Goal: Communication & Community: Connect with others

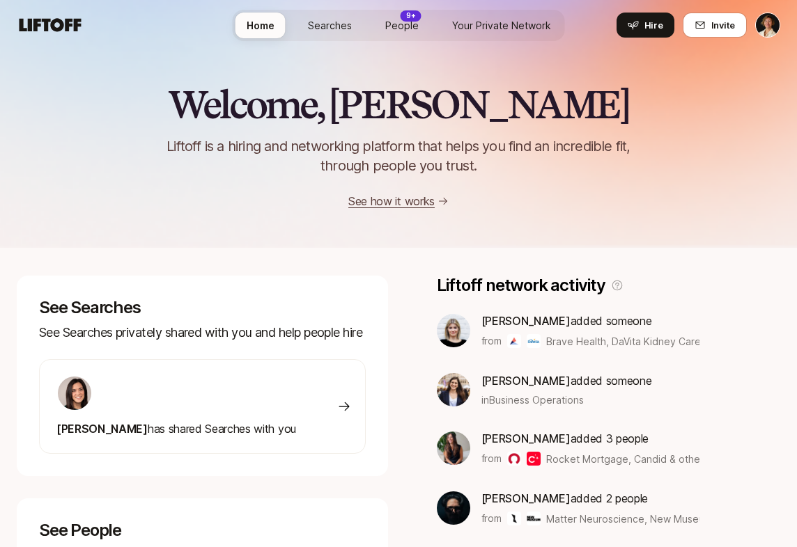
click at [394, 20] on span "People" at bounding box center [401, 25] width 33 height 15
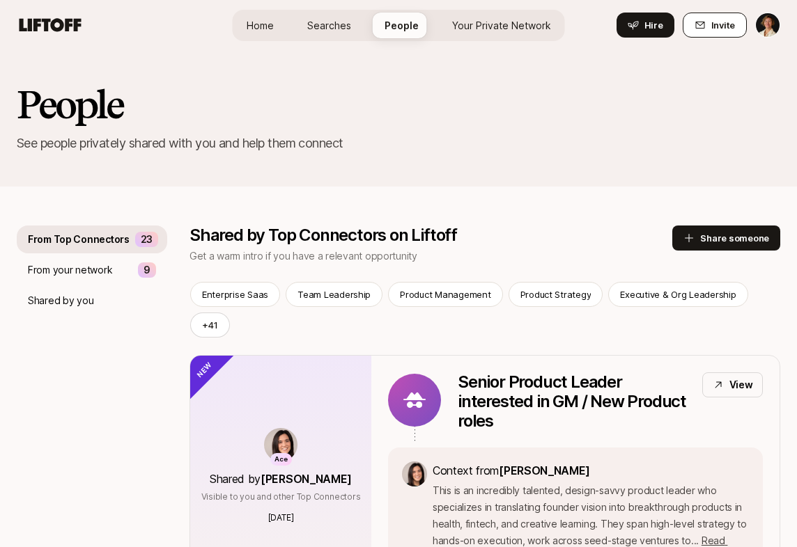
click at [723, 30] on span "Invite" at bounding box center [723, 25] width 24 height 14
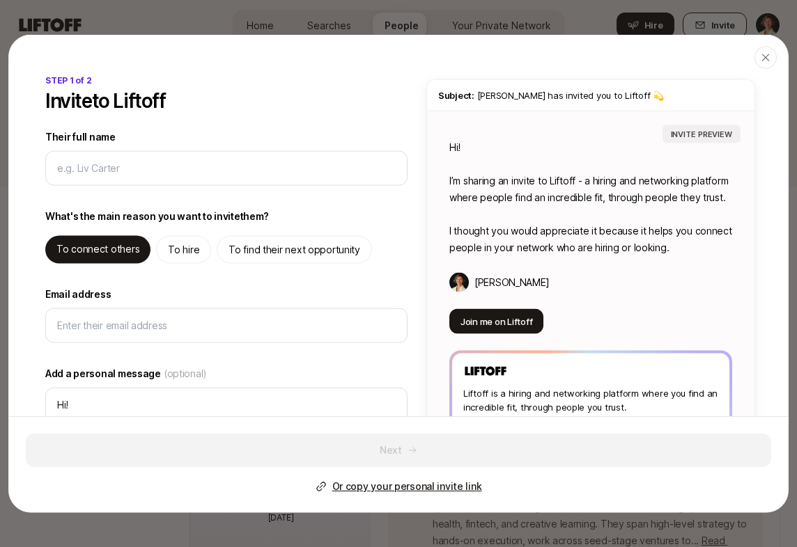
type input "J"
type textarea "x"
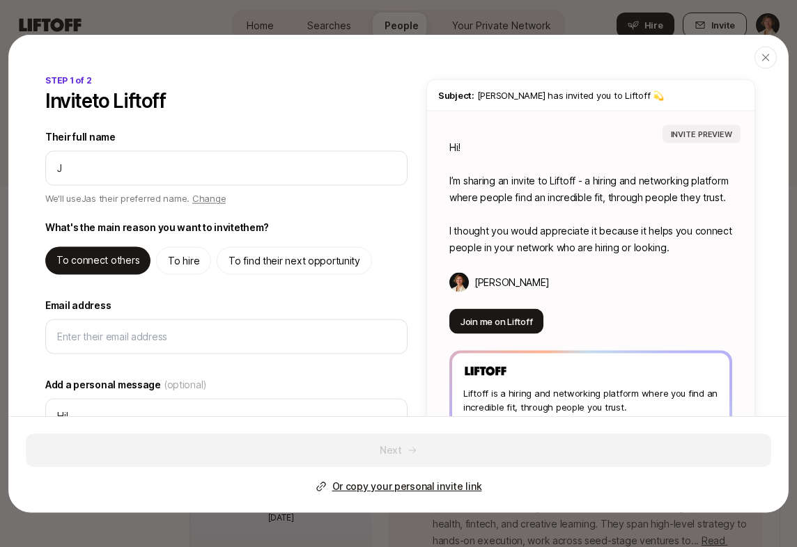
type input "Jo"
type textarea "x"
type input "Joc"
type textarea "x"
type input "Joce"
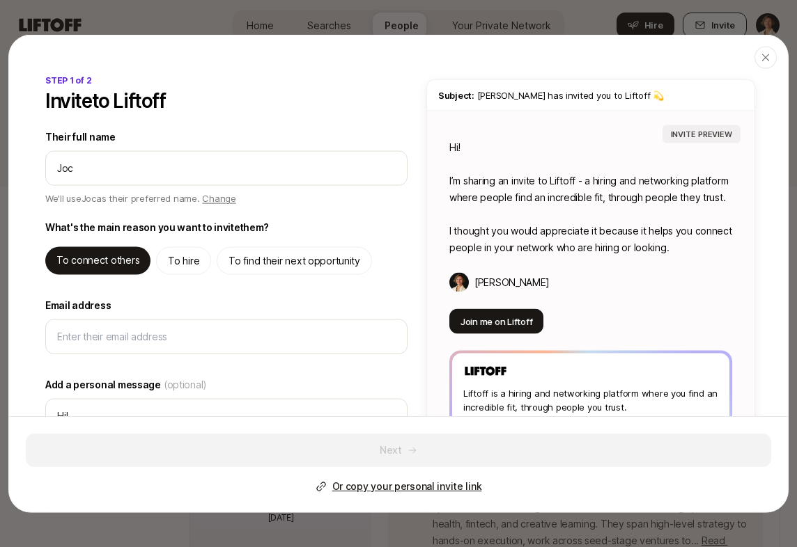
type textarea "x"
type input "Jocel"
type textarea "x"
type input "Jocely"
type textarea "x"
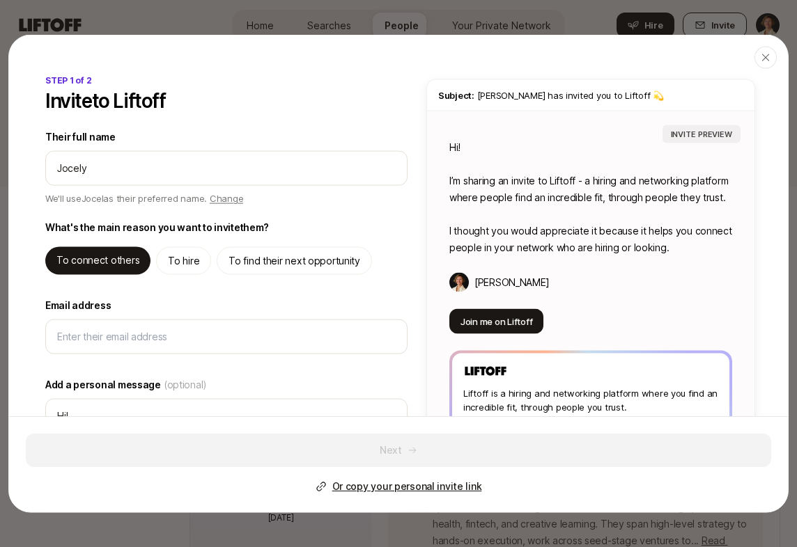
type input "[PERSON_NAME]"
type textarea "x"
type input "[PERSON_NAME]"
type textarea "x"
type input "[PERSON_NAME]"
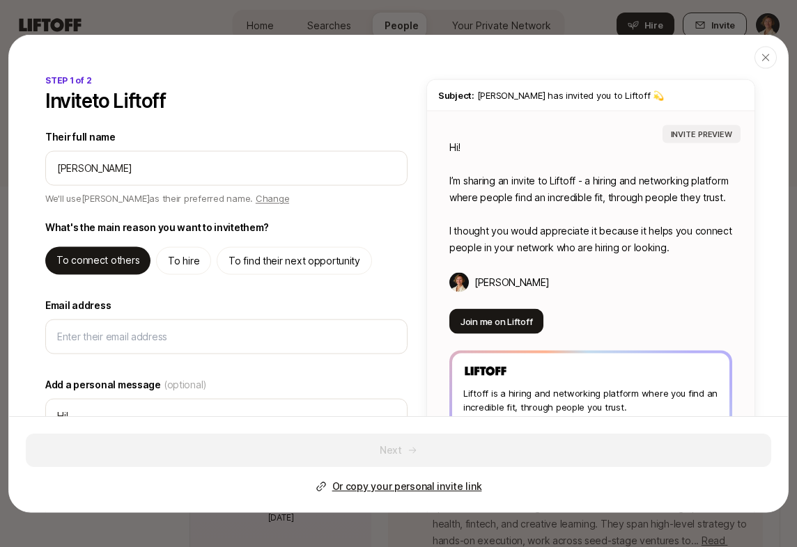
type textarea "x"
type input "[PERSON_NAME]"
type textarea "x"
type input "[PERSON_NAME]"
type textarea "x"
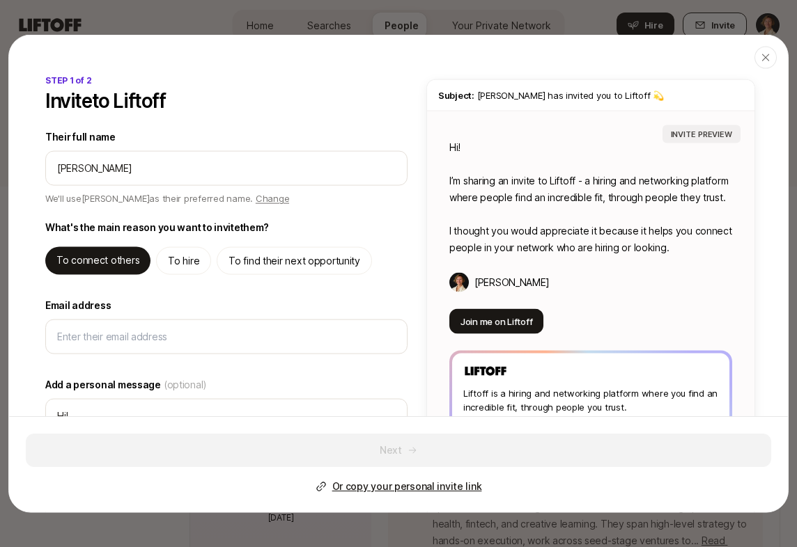
type input "[PERSON_NAME]"
type textarea "x"
type input "[PERSON_NAME]"
type textarea "x"
type input "[PERSON_NAME] LN"
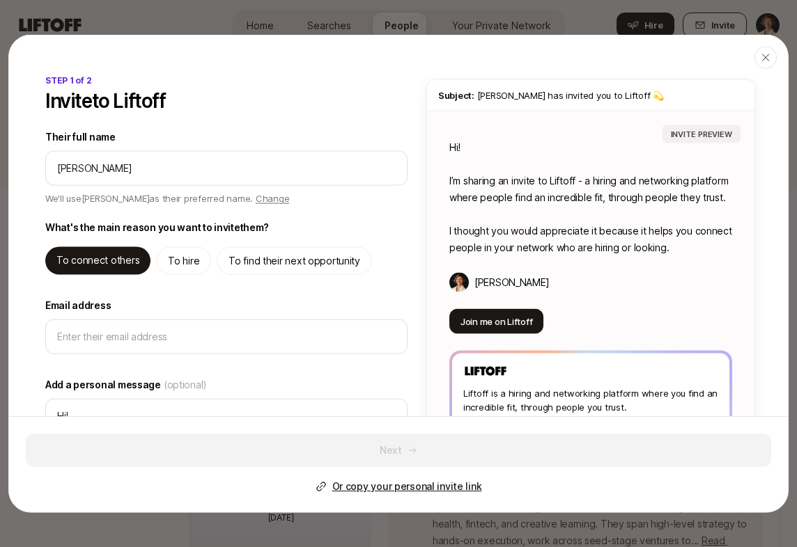
type textarea "x"
type input "[PERSON_NAME] LND"
type textarea "x"
type input "[PERSON_NAME] LN"
type textarea "x"
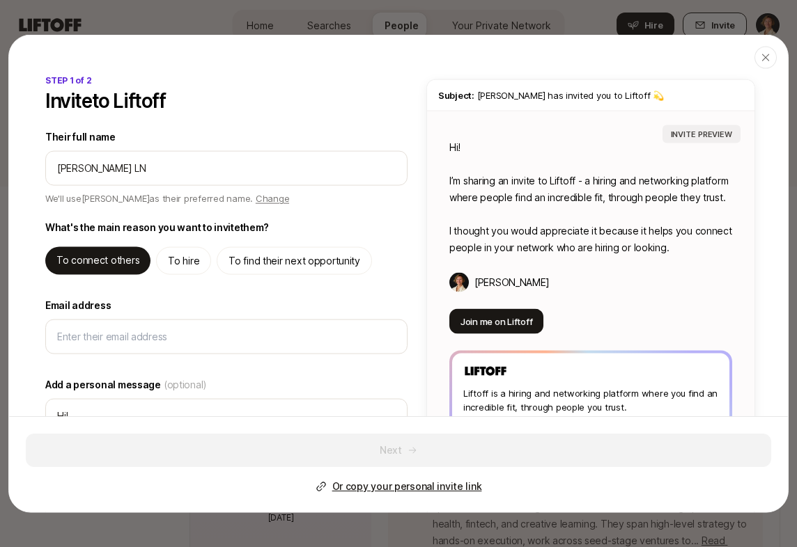
type input "[PERSON_NAME]"
type textarea "x"
type input "[PERSON_NAME] LA"
type textarea "x"
type input "[PERSON_NAME]"
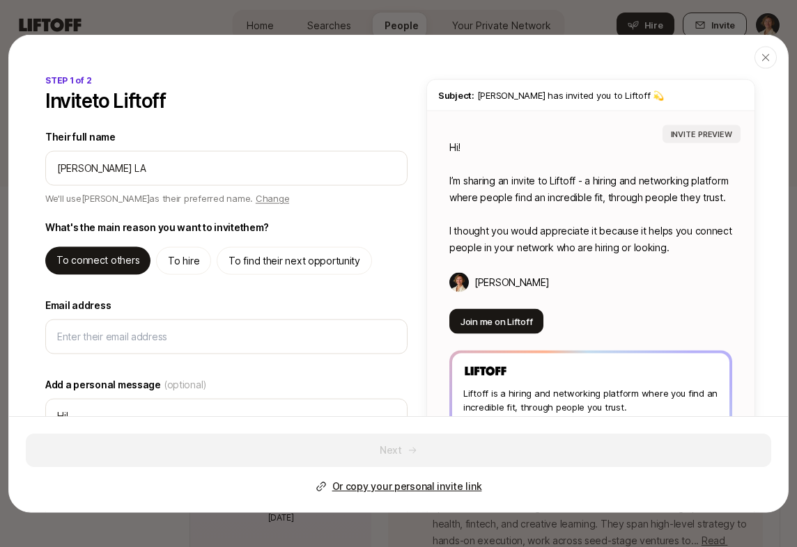
type textarea "x"
type input "[PERSON_NAME]"
type textarea "x"
type input "[PERSON_NAME]"
type textarea "x"
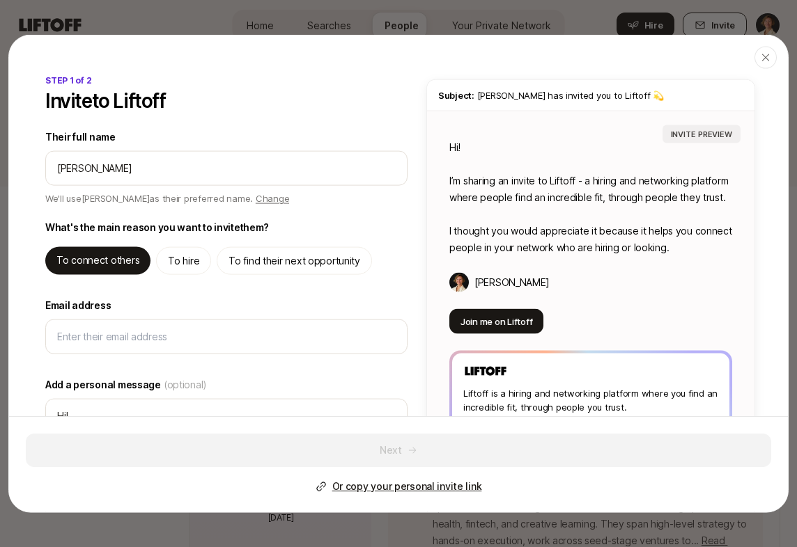
type input "[PERSON_NAME] Land"
type textarea "x"
type input "[PERSON_NAME]"
type textarea "x"
type input "[PERSON_NAME]"
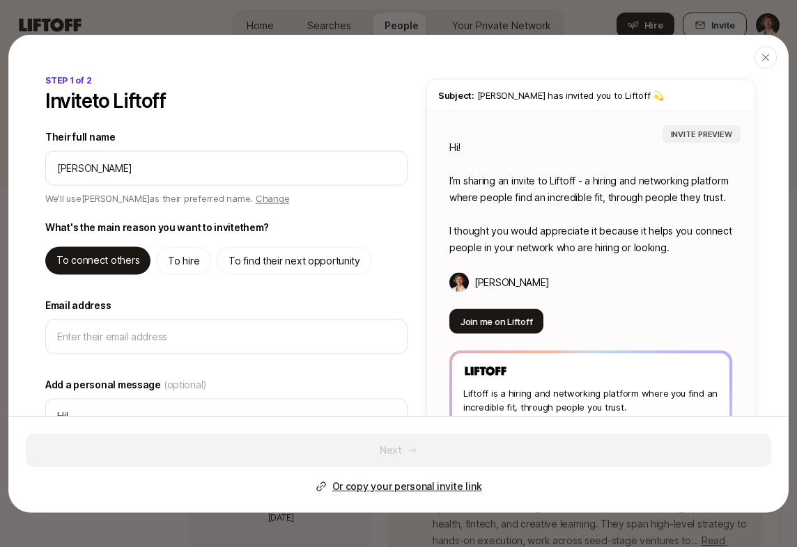
type textarea "x"
type input "[PERSON_NAME]"
type textarea "Hi [PERSON_NAME]! I’m sharing an invite to Liftoff - a hiring and networking pl…"
type textarea "x"
click at [287, 260] on p "To find their next opportunity" at bounding box center [294, 261] width 132 height 17
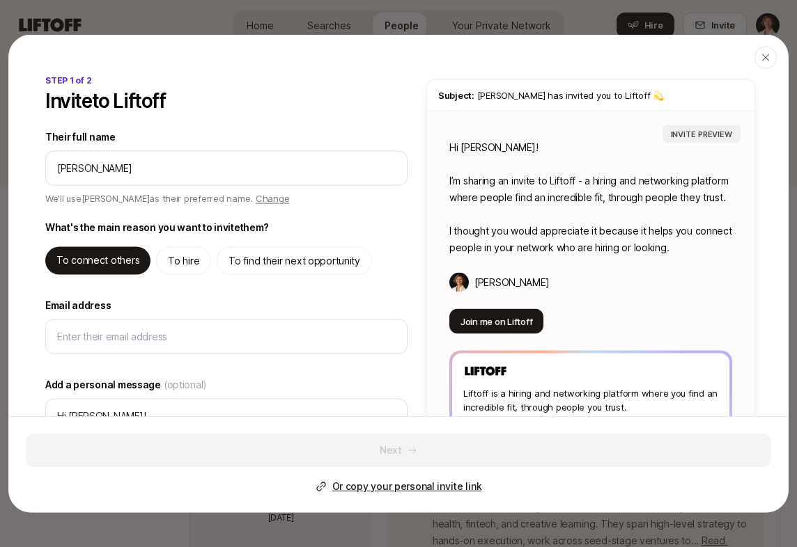
type textarea "Hi [PERSON_NAME]! I’m sharing an invite to Liftoff - you can use it to find hig…"
type textarea "x"
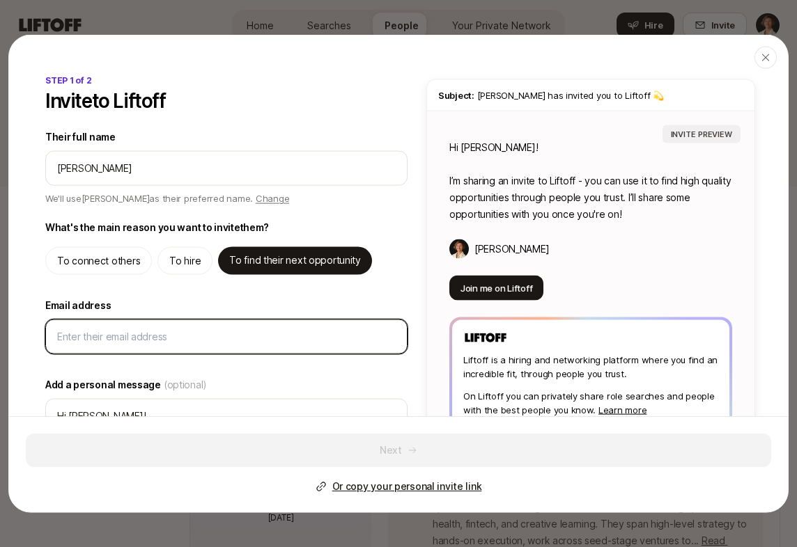
click at [100, 341] on input "Email address" at bounding box center [226, 337] width 339 height 17
paste input "[EMAIL_ADDRESS][DOMAIN_NAME]"
type input "[EMAIL_ADDRESS][DOMAIN_NAME]"
type textarea "x"
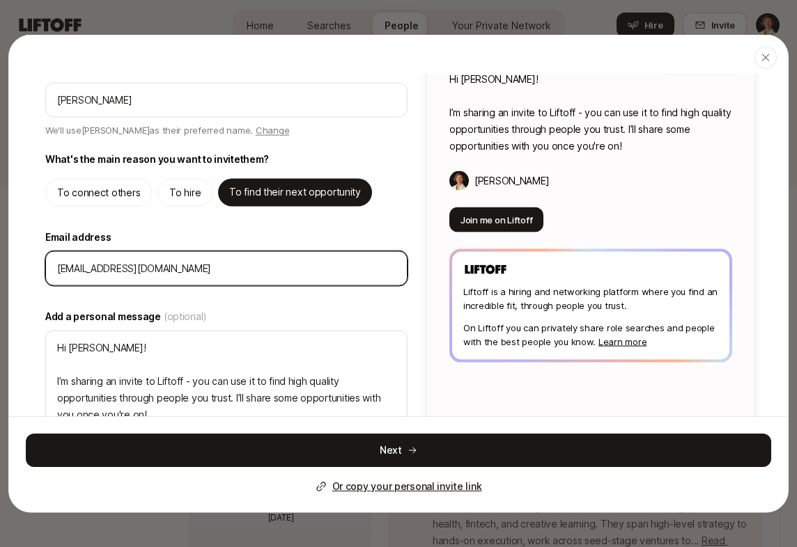
scroll to position [100, 0]
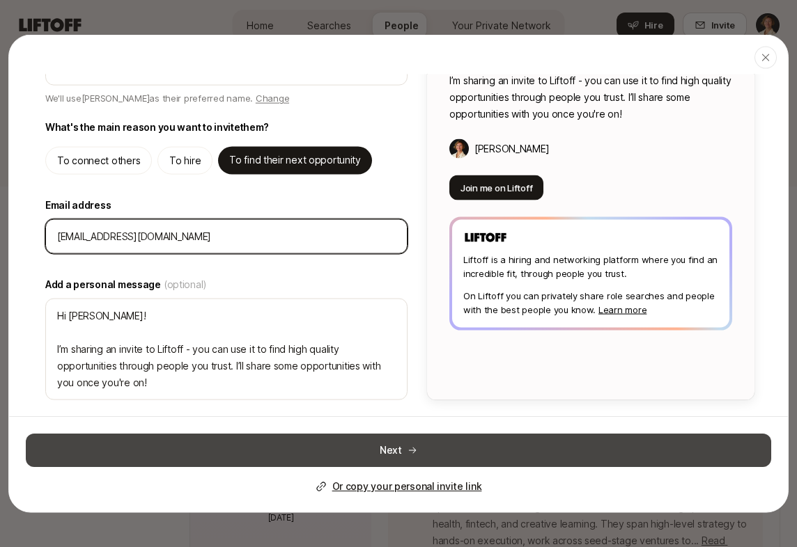
type input "[EMAIL_ADDRESS][DOMAIN_NAME]"
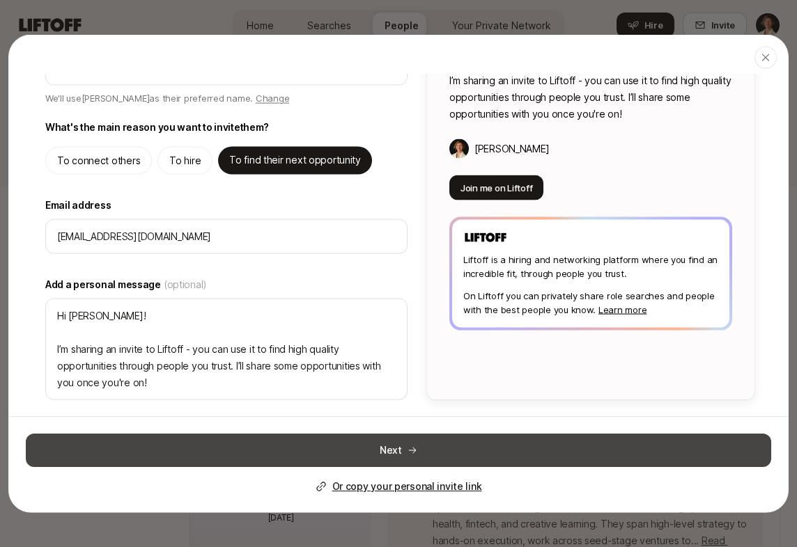
click at [125, 447] on button "Next" at bounding box center [398, 450] width 745 height 33
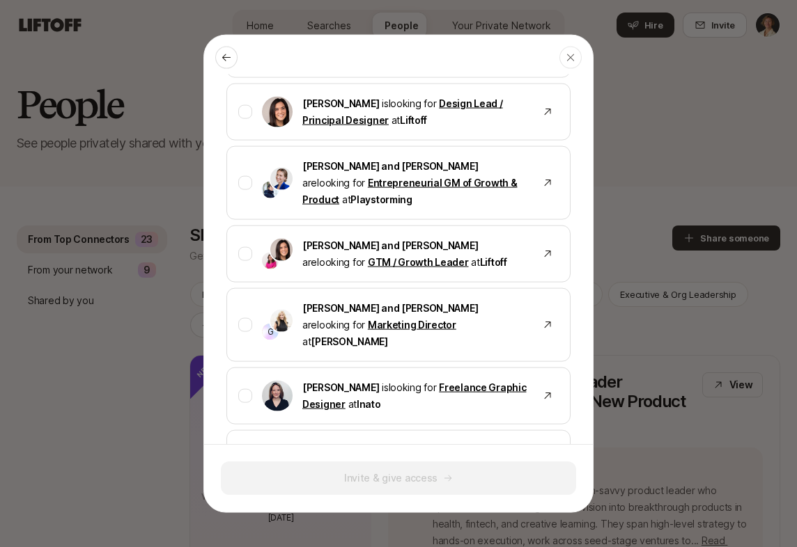
scroll to position [646, 0]
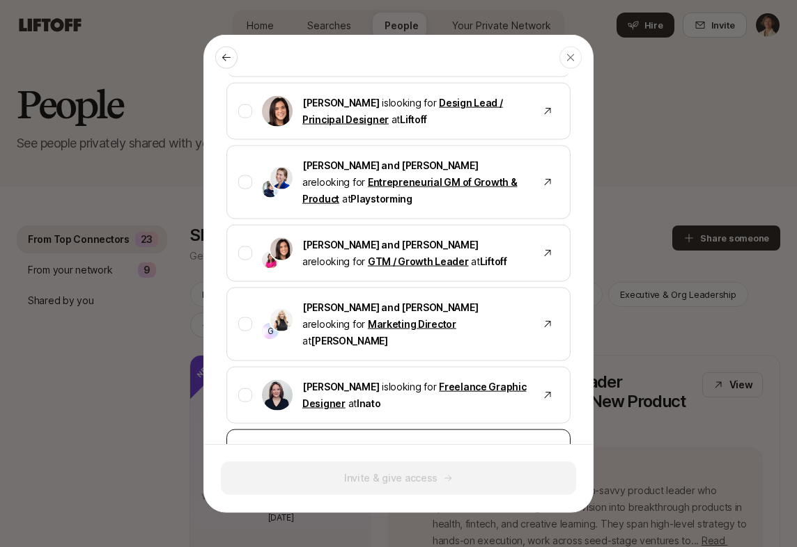
click at [244, 460] on div at bounding box center [245, 467] width 14 height 14
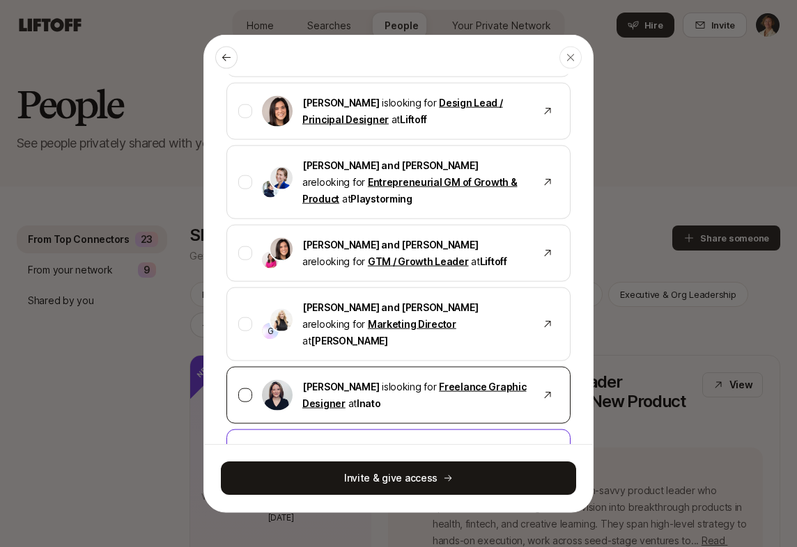
click at [247, 389] on div at bounding box center [245, 396] width 14 height 14
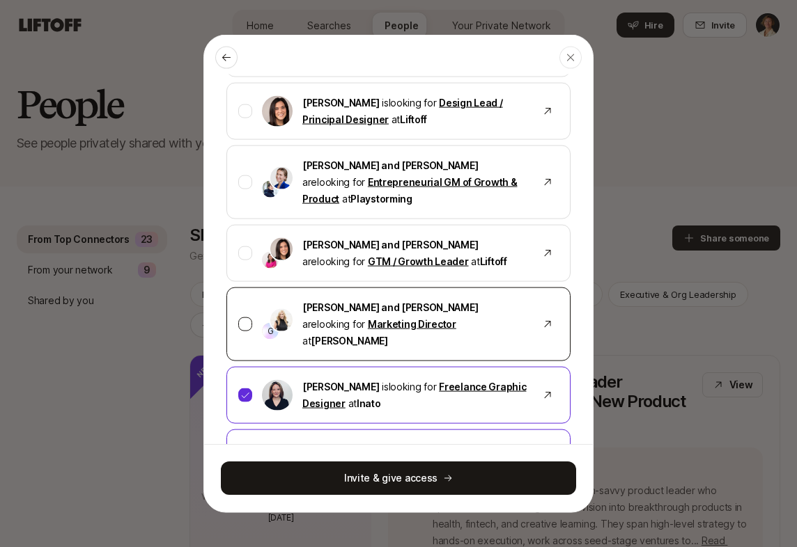
click at [248, 318] on div at bounding box center [245, 325] width 14 height 14
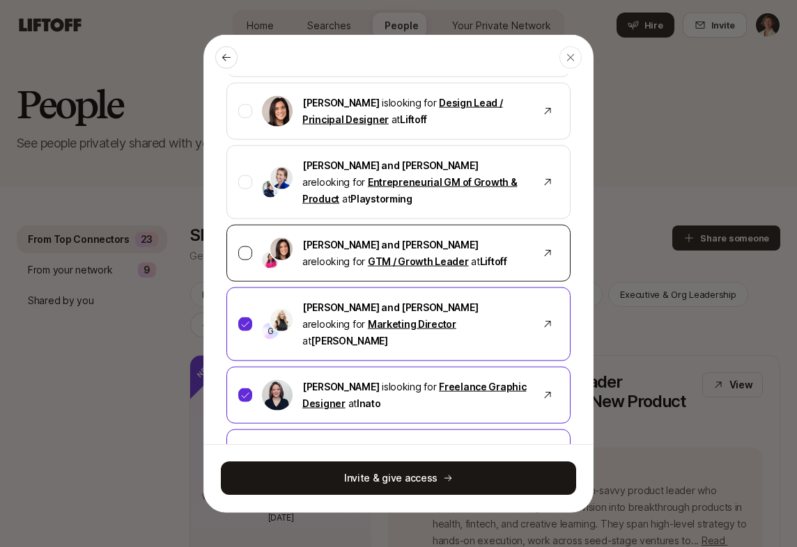
click at [242, 247] on div at bounding box center [245, 254] width 14 height 14
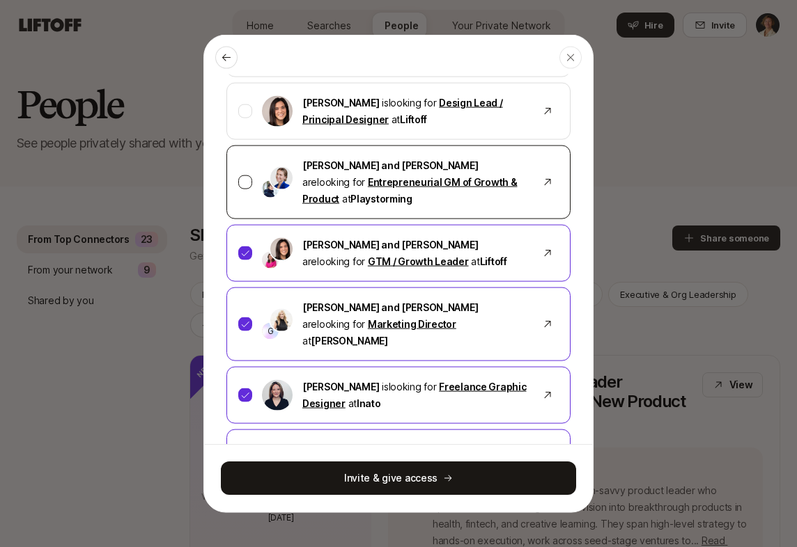
click at [249, 176] on div at bounding box center [245, 183] width 14 height 14
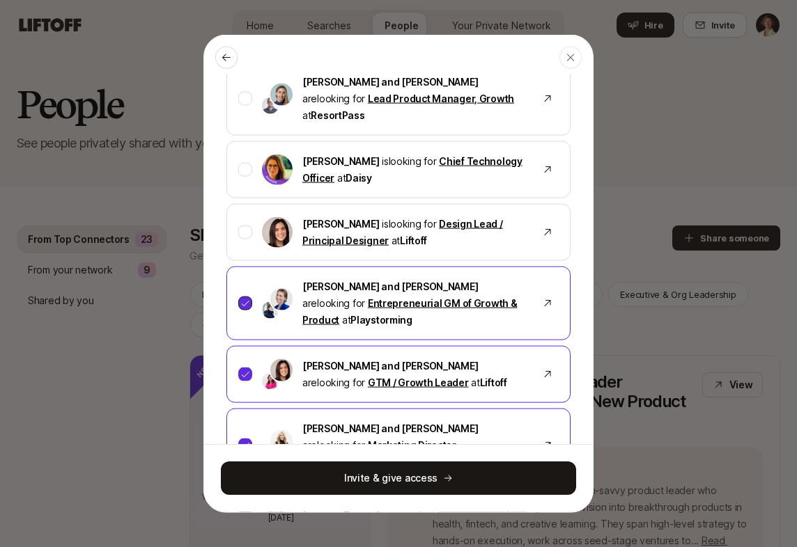
scroll to position [513, 0]
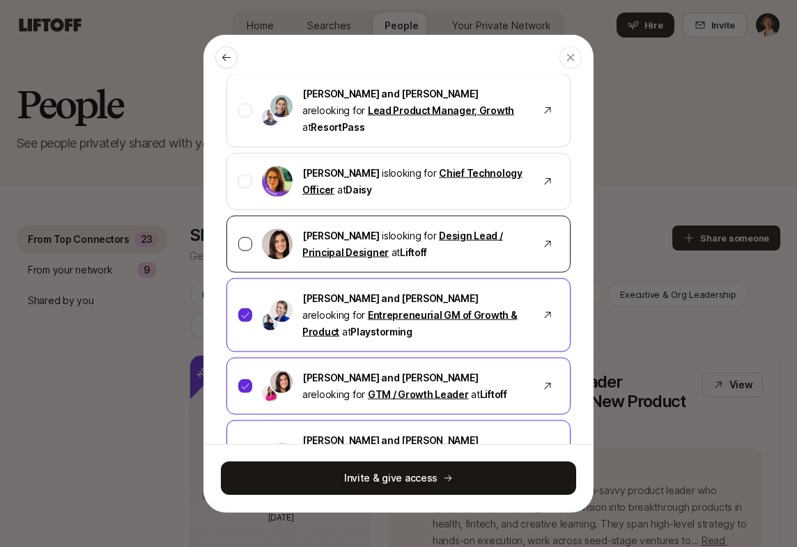
click at [249, 238] on div at bounding box center [245, 245] width 14 height 14
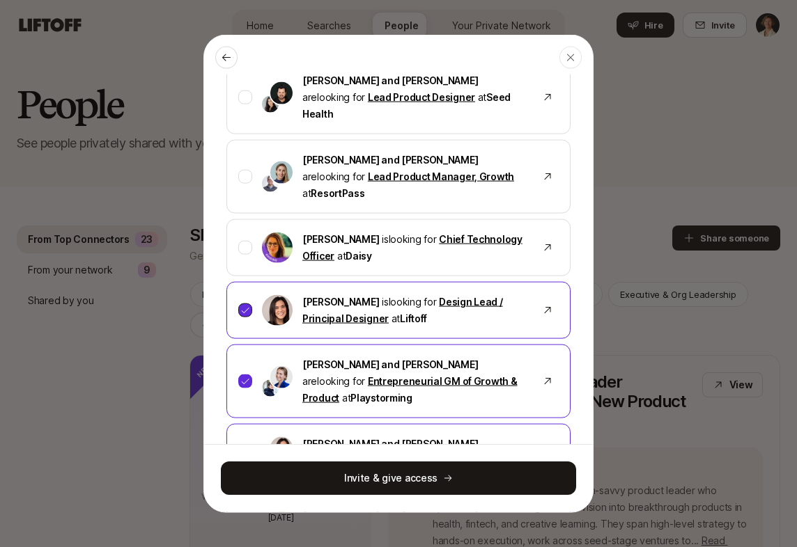
scroll to position [444, 0]
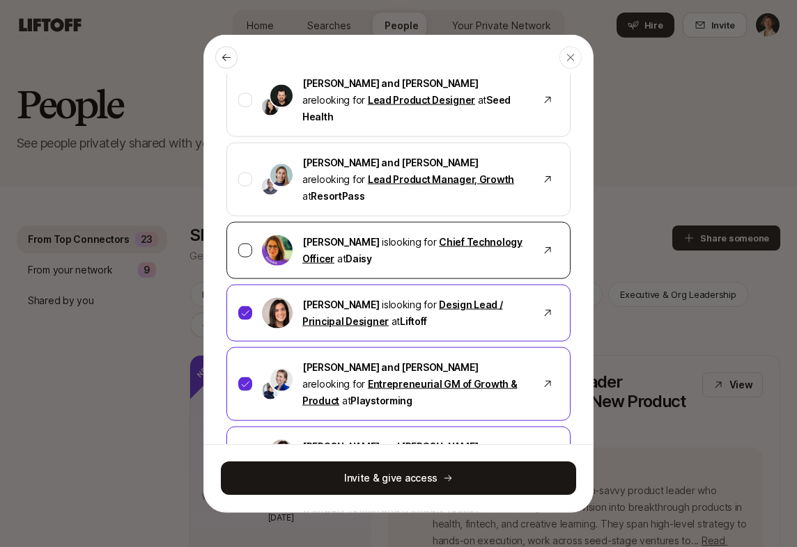
click at [246, 244] on div at bounding box center [245, 251] width 14 height 14
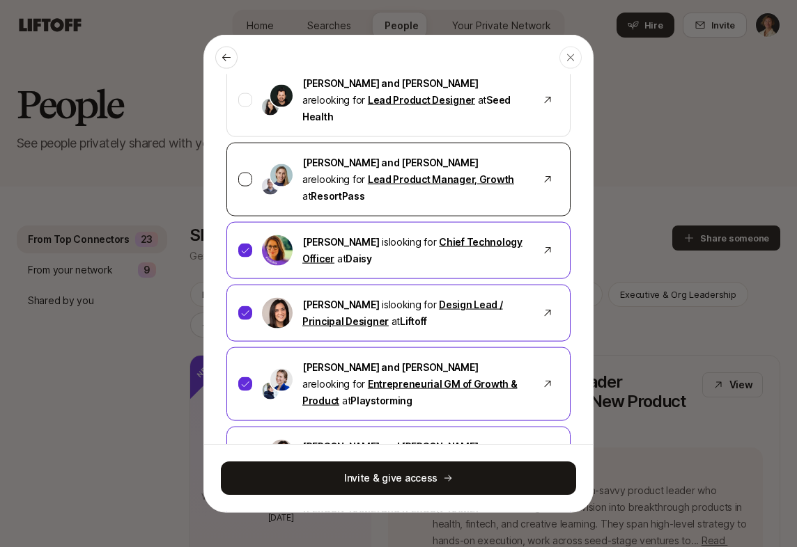
click at [238, 173] on div at bounding box center [245, 180] width 14 height 14
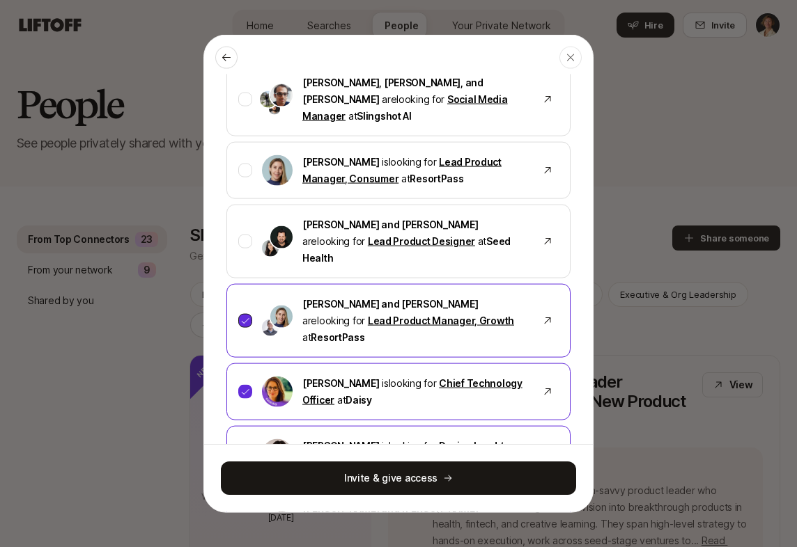
scroll to position [289, 0]
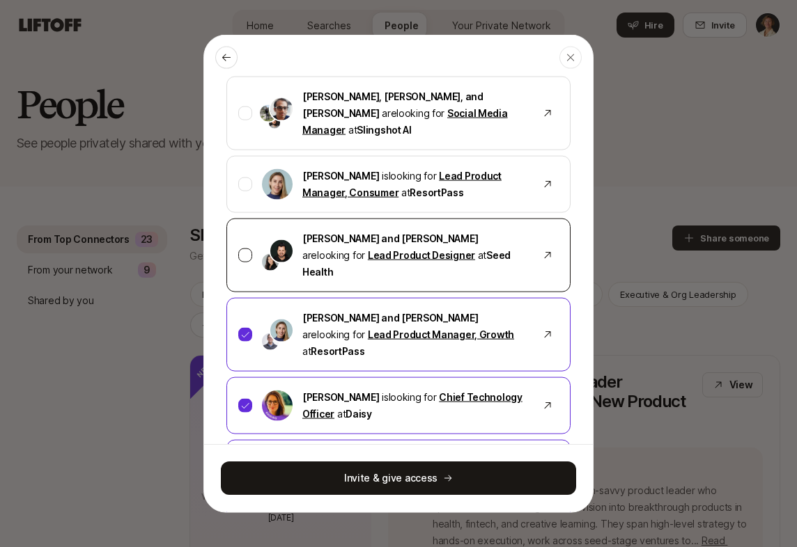
click at [242, 249] on div at bounding box center [245, 256] width 14 height 14
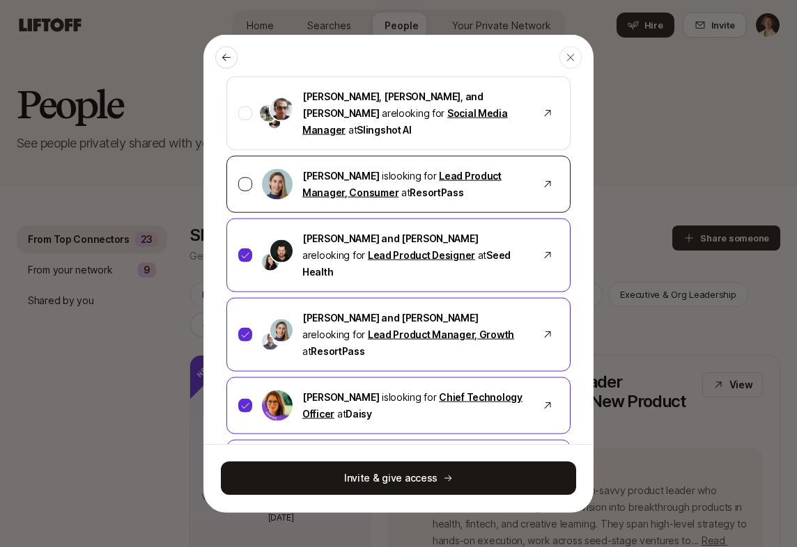
click at [245, 178] on div at bounding box center [245, 185] width 14 height 14
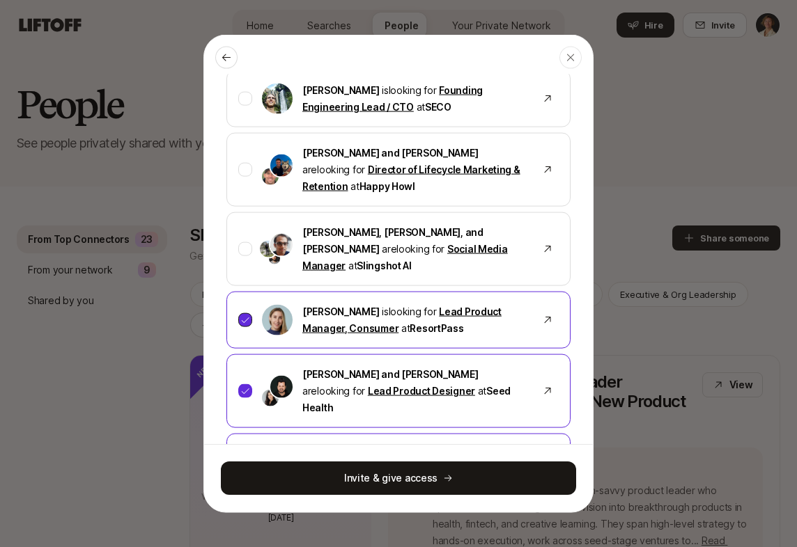
scroll to position [153, 0]
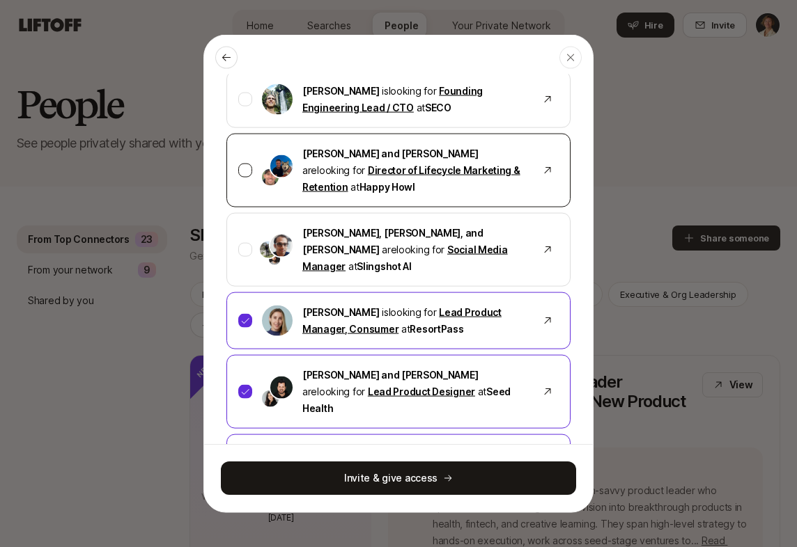
click at [245, 164] on div at bounding box center [245, 171] width 14 height 14
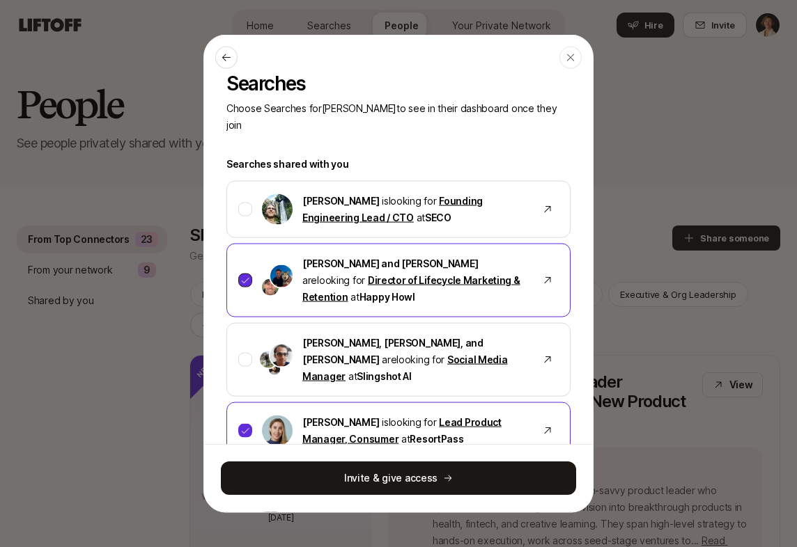
scroll to position [27, 0]
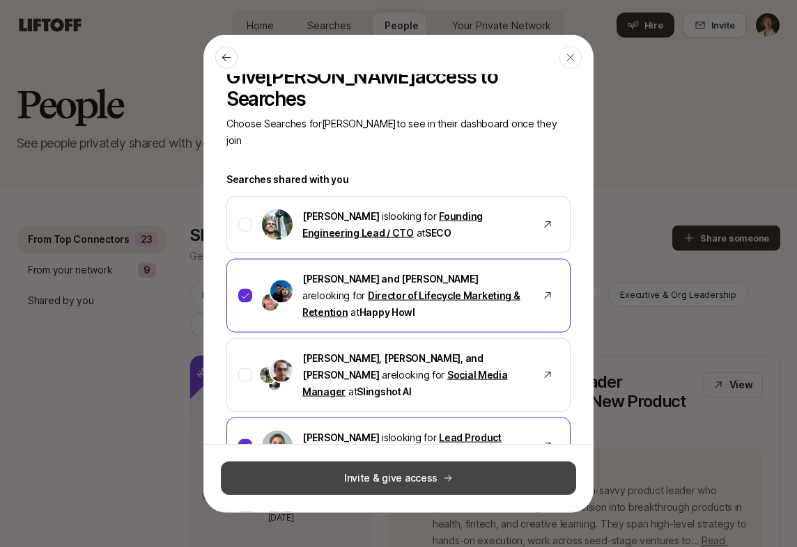
click at [326, 478] on button "Invite & give access" at bounding box center [398, 478] width 355 height 33
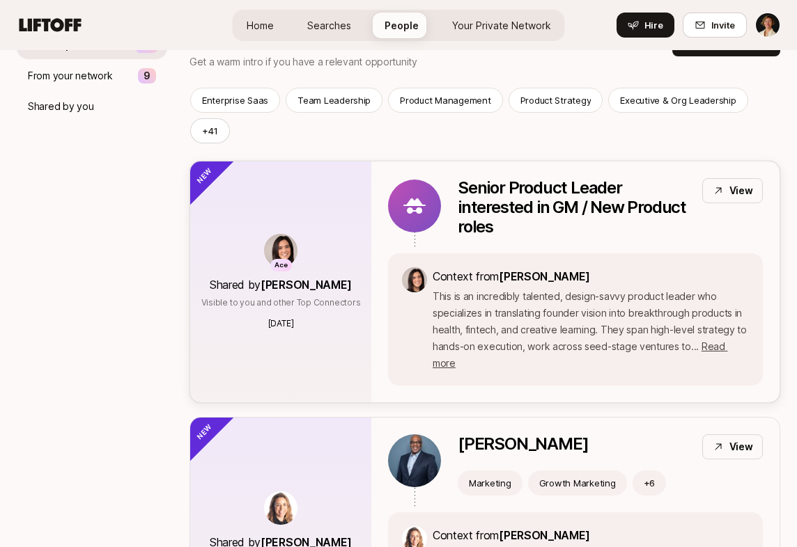
scroll to position [293, 0]
